Goal: Navigation & Orientation: Find specific page/section

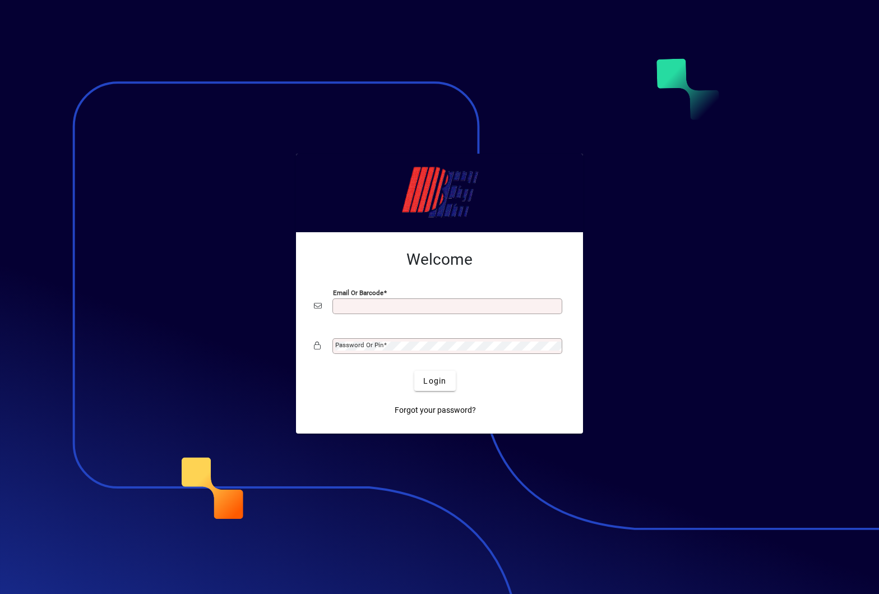
click at [472, 303] on input "Email or Barcode" at bounding box center [448, 306] width 226 height 9
type input "**********"
click at [362, 335] on div "Password or Pin" at bounding box center [439, 345] width 251 height 21
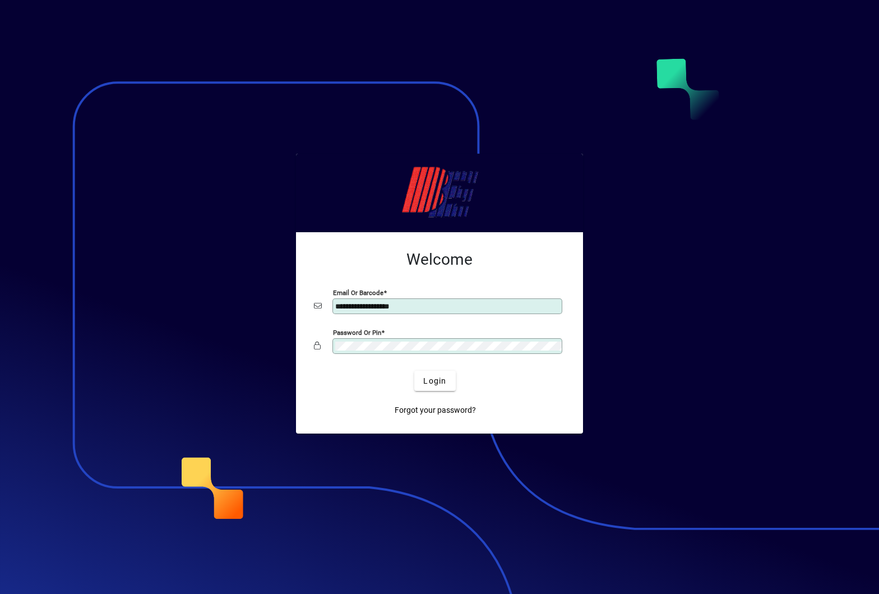
click at [414, 371] on button "Login" at bounding box center [434, 381] width 41 height 20
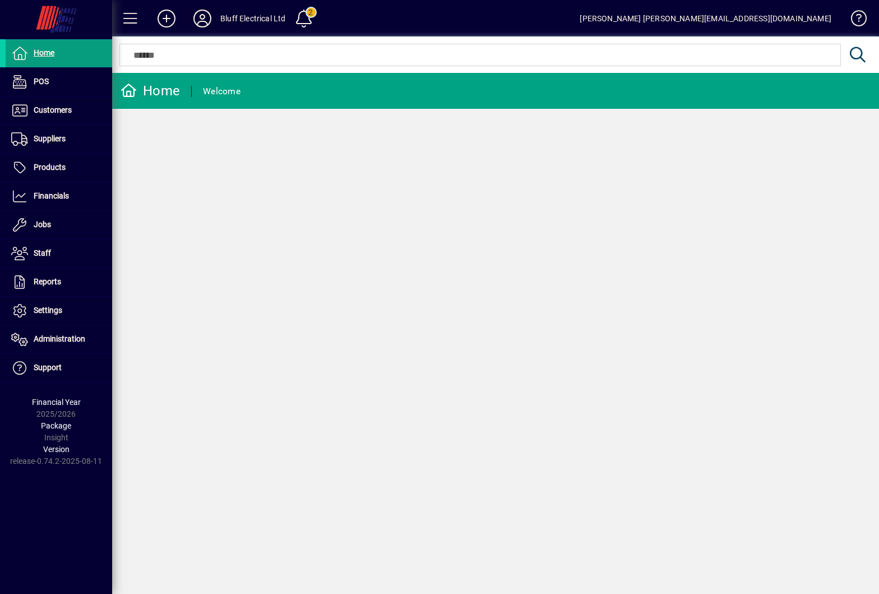
click at [202, 7] on span at bounding box center [202, 18] width 36 height 27
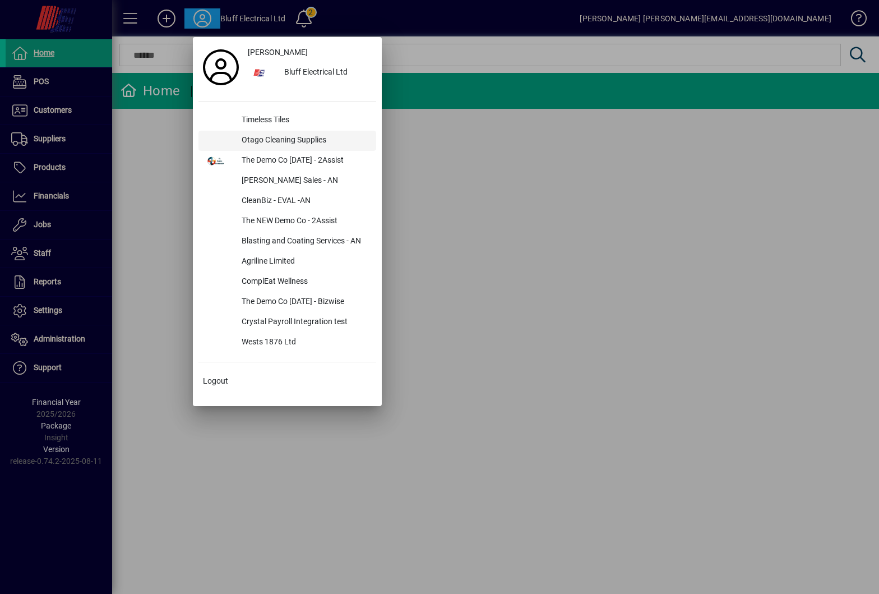
click at [291, 136] on div "Otago Cleaning Supplies" at bounding box center [304, 141] width 143 height 20
